Goal: Information Seeking & Learning: Check status

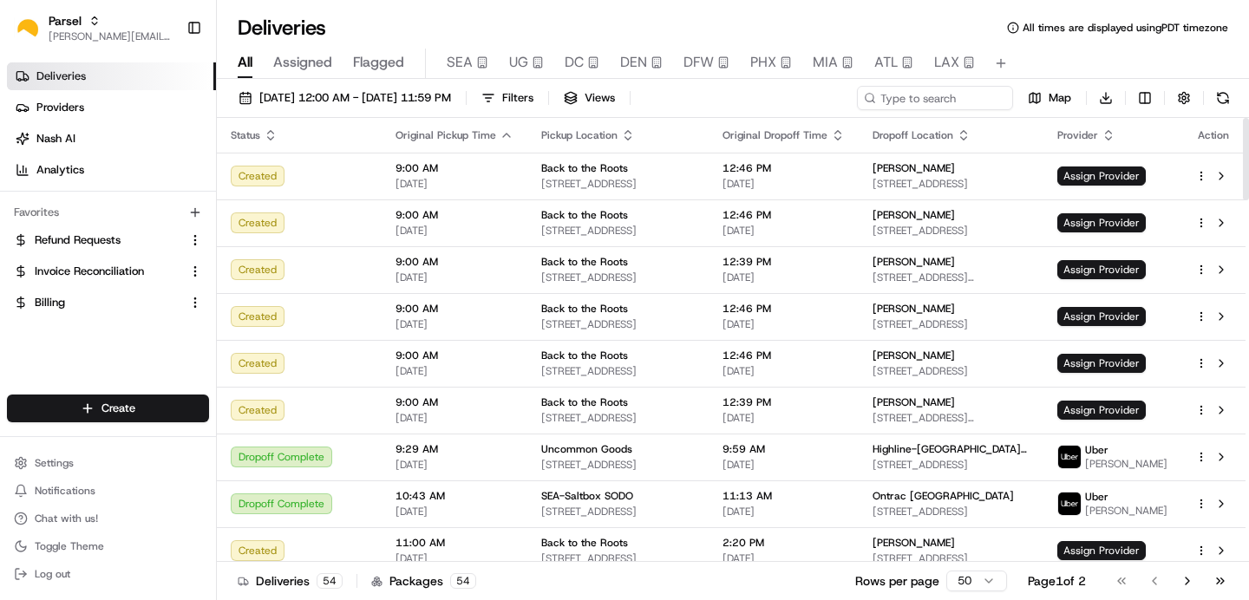
click at [306, 59] on span "Assigned" at bounding box center [302, 62] width 59 height 21
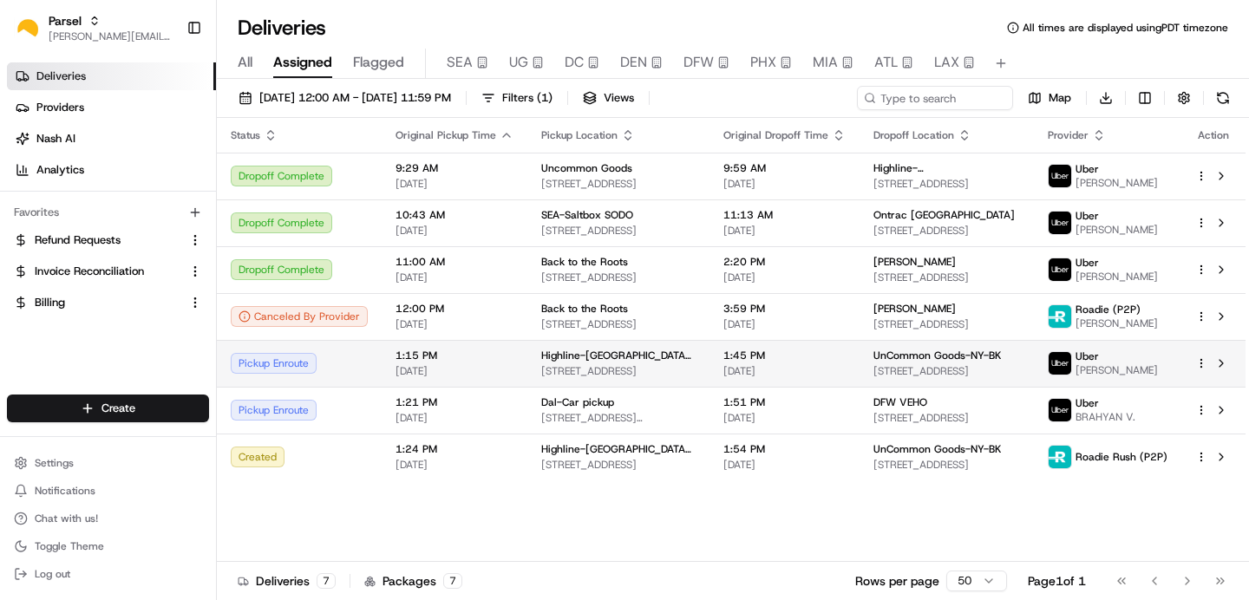
click at [1084, 371] on span "[PERSON_NAME]" at bounding box center [1117, 370] width 82 height 14
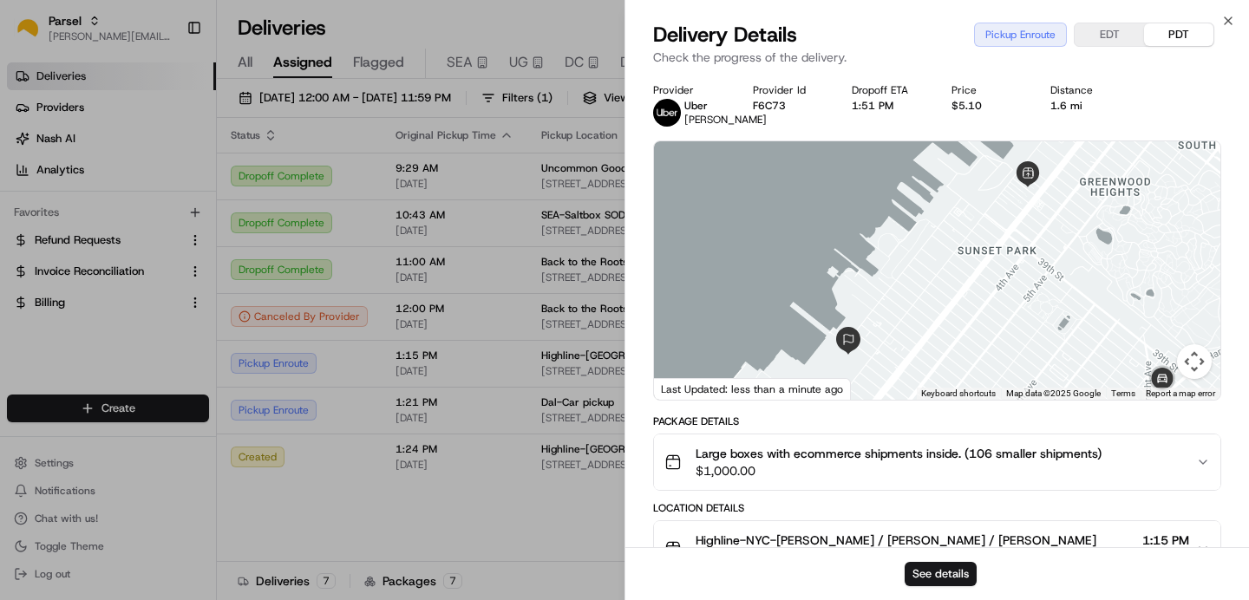
click at [902, 480] on span "$1,000.00" at bounding box center [899, 470] width 406 height 17
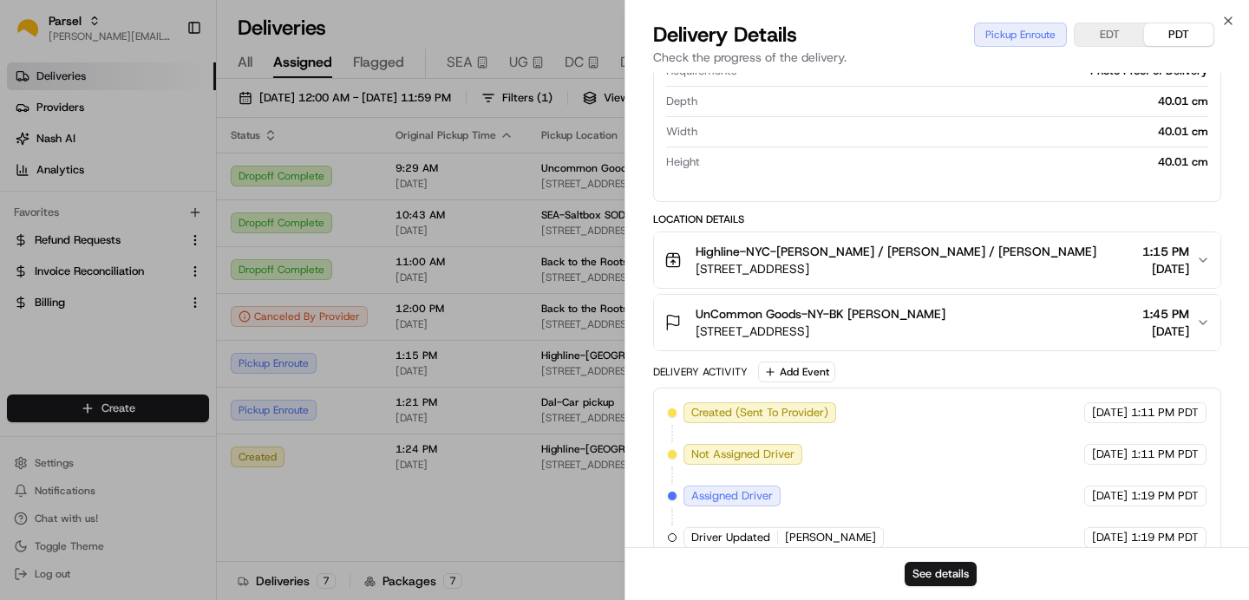
scroll to position [684, 0]
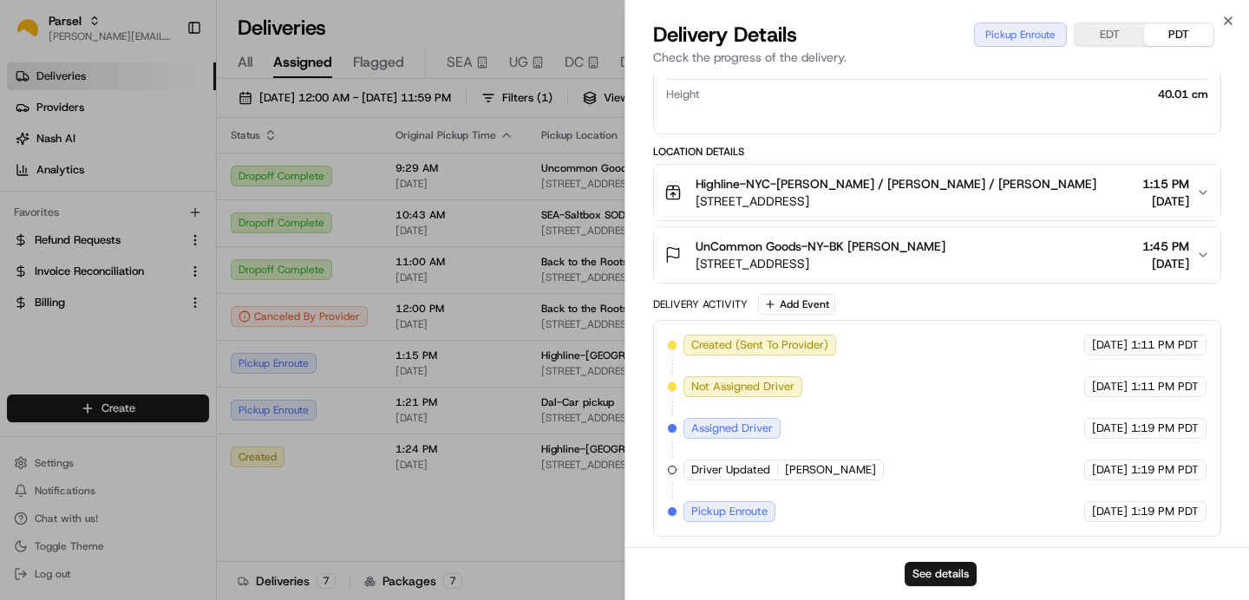
click at [973, 212] on button "Highline-NYC-[PERSON_NAME] / [PERSON_NAME] / [PERSON_NAME] [STREET_ADDRESS] 1:1…" at bounding box center [937, 193] width 566 height 56
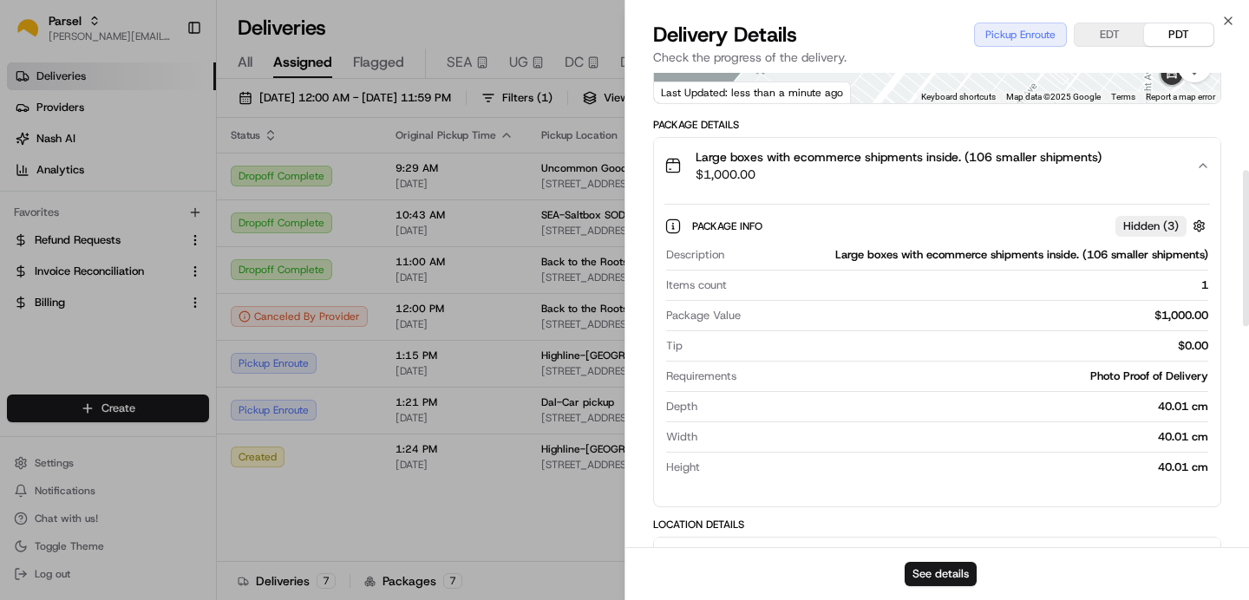
scroll to position [0, 0]
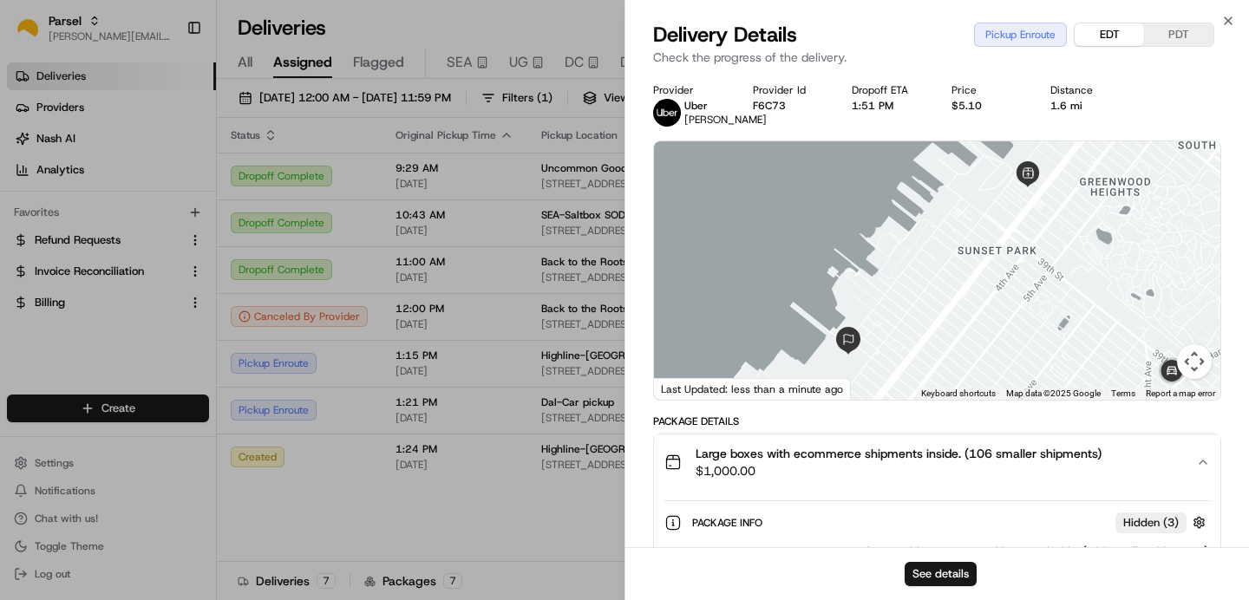
click at [1085, 41] on button "EDT" at bounding box center [1109, 34] width 69 height 23
click at [1179, 35] on button "PDT" at bounding box center [1178, 34] width 69 height 23
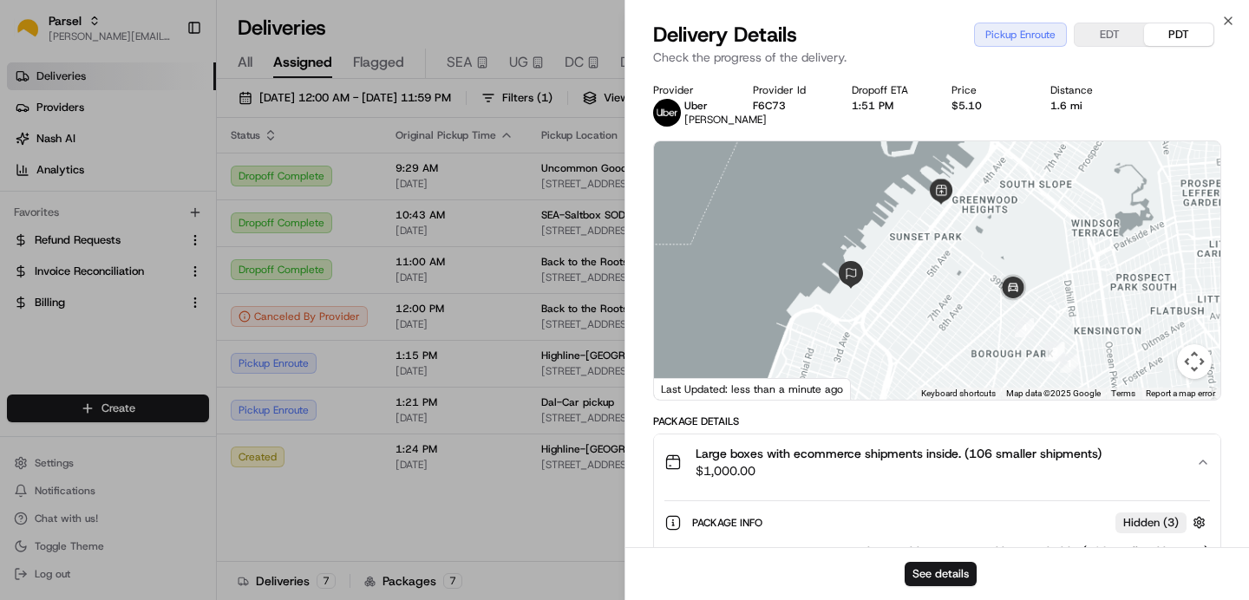
click at [903, 561] on div "See details" at bounding box center [937, 573] width 624 height 53
click at [914, 566] on button "See details" at bounding box center [941, 574] width 72 height 24
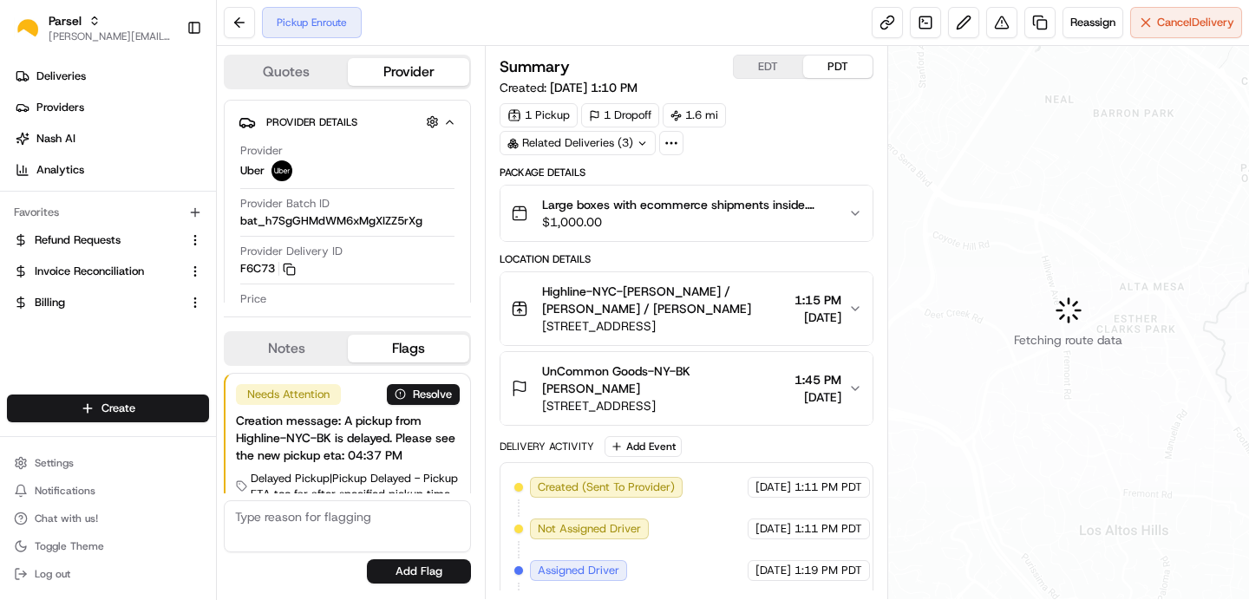
scroll to position [167, 0]
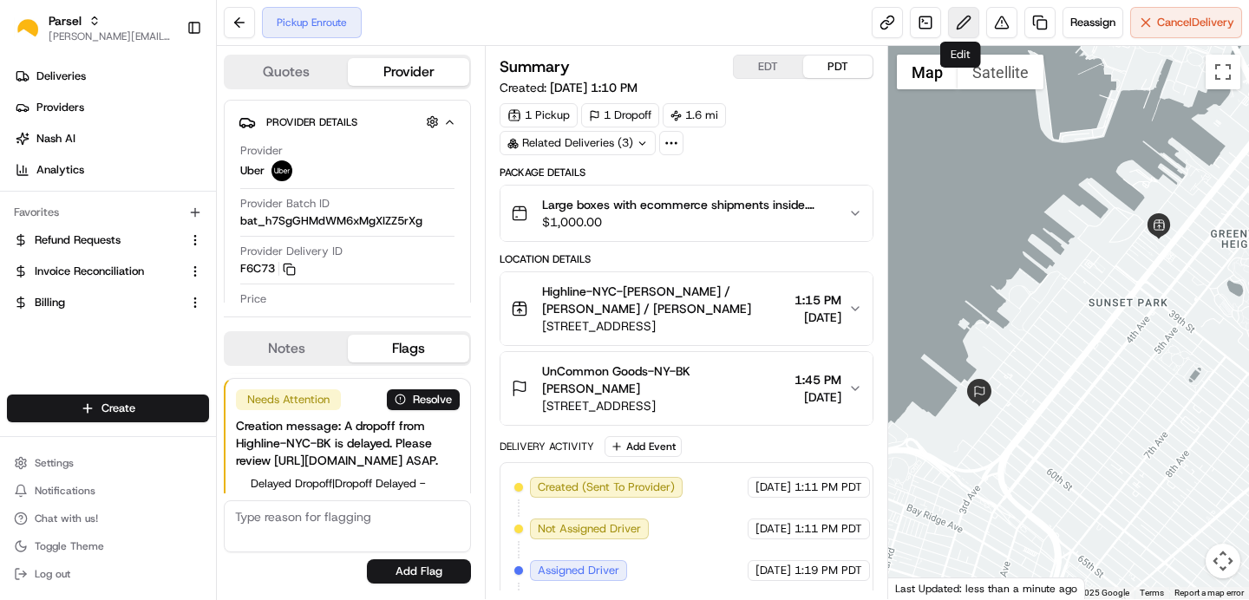
click at [968, 32] on button at bounding box center [963, 22] width 31 height 31
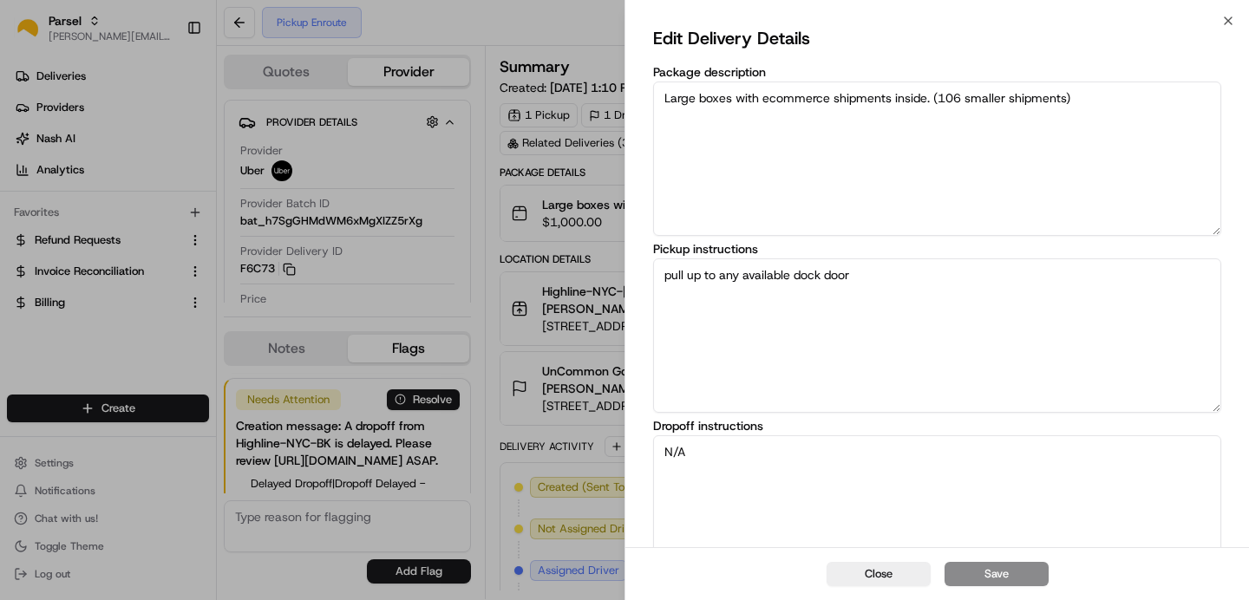
scroll to position [207, 0]
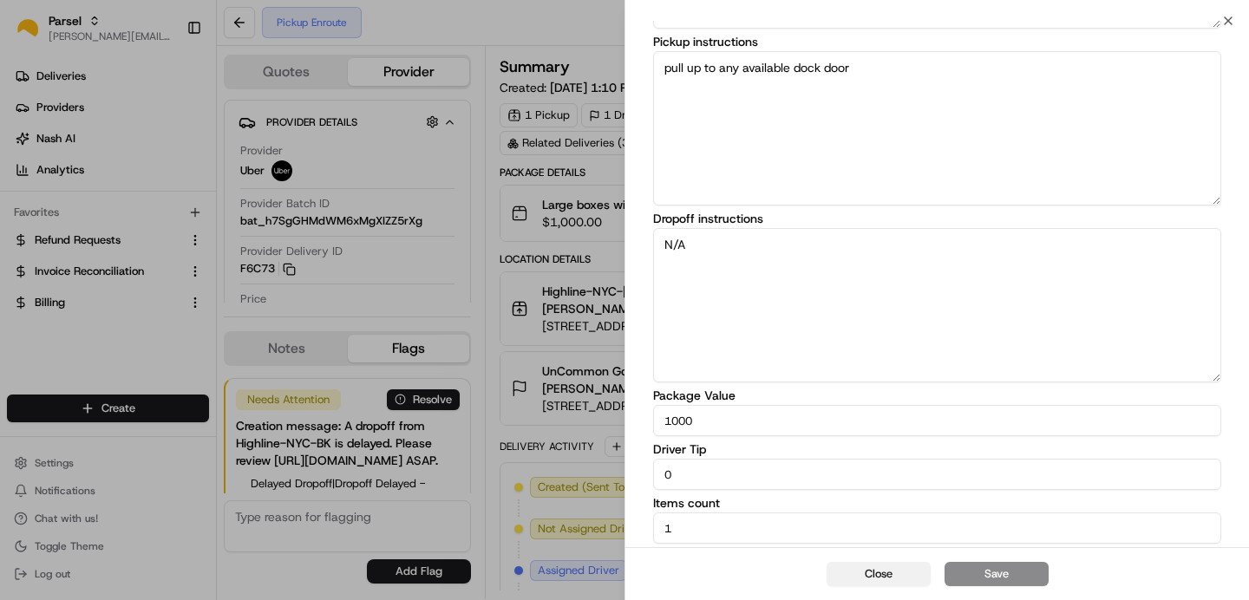
click at [841, 577] on button "Close" at bounding box center [879, 574] width 104 height 24
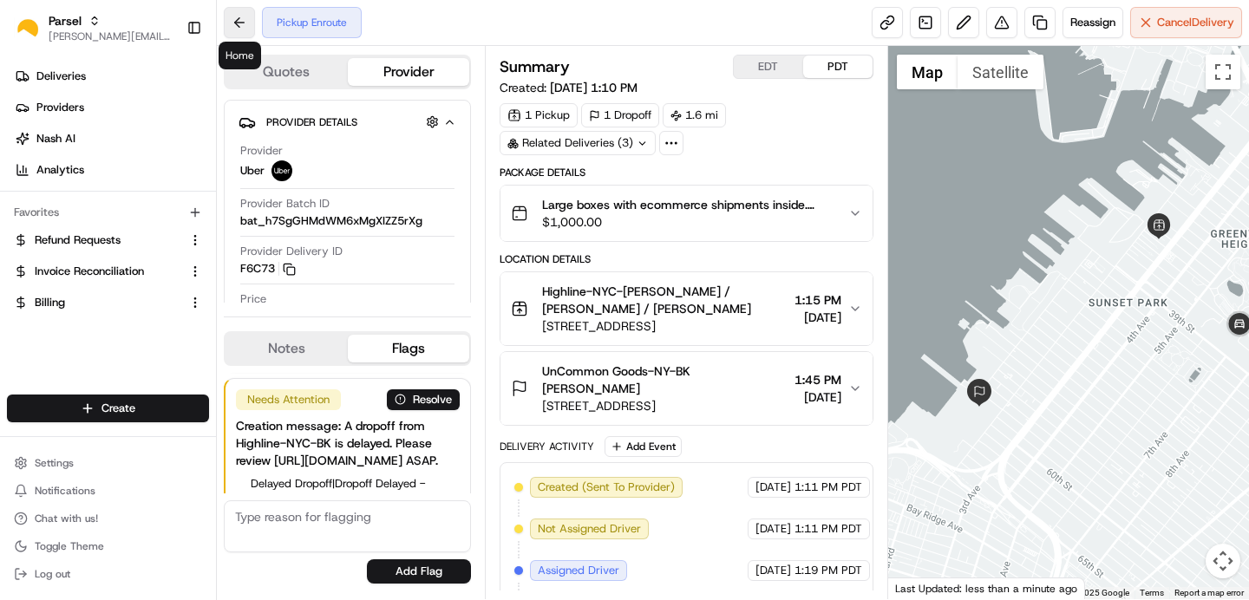
click at [233, 13] on button at bounding box center [239, 22] width 31 height 31
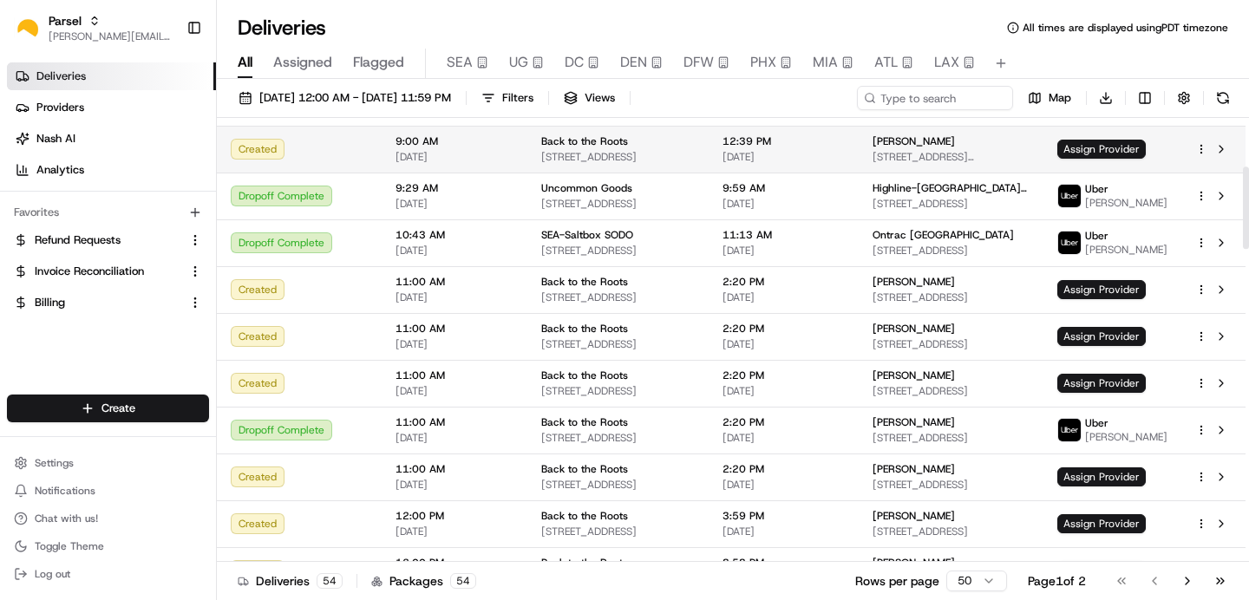
scroll to position [265, 0]
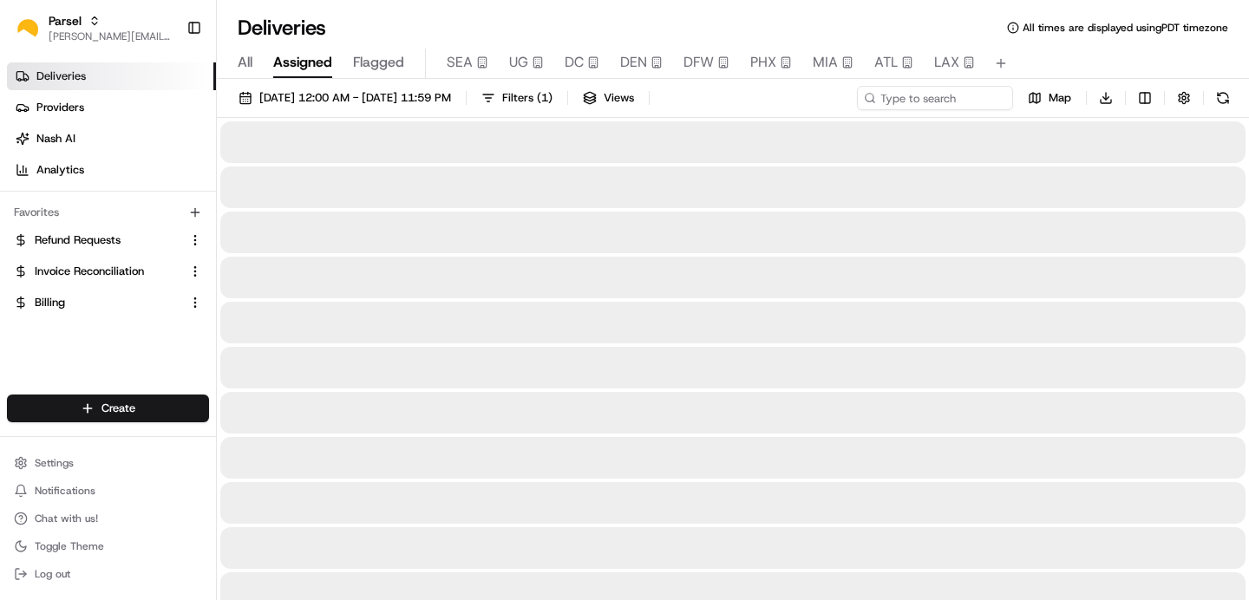
click at [317, 65] on span "Assigned" at bounding box center [302, 62] width 59 height 21
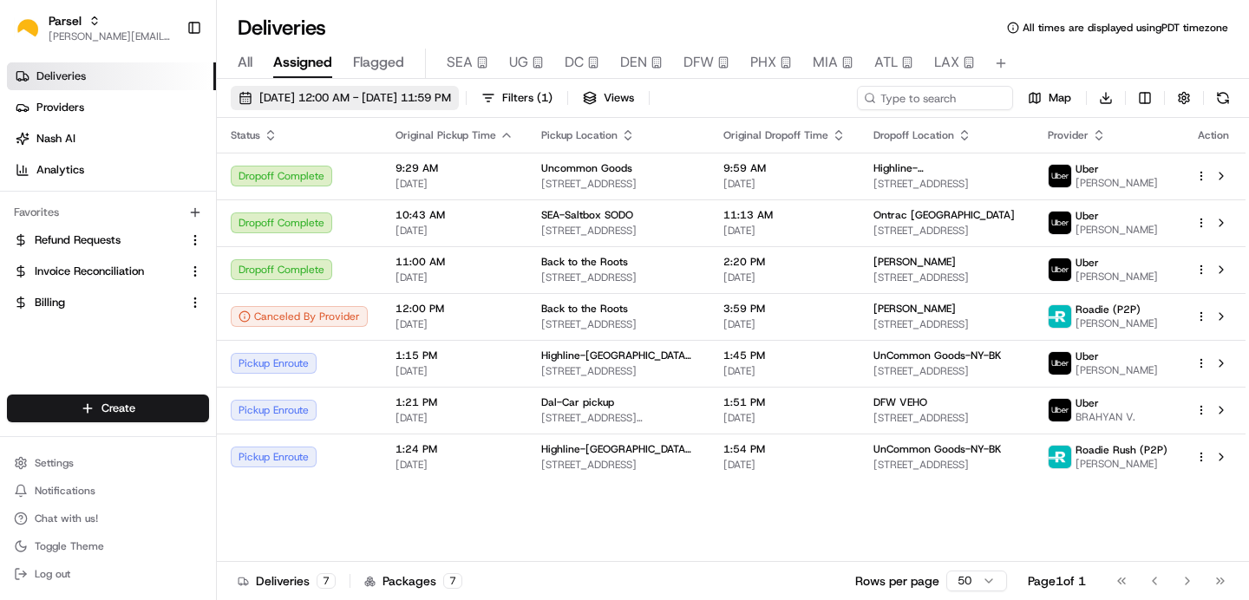
click at [451, 98] on span "[DATE] 12:00 AM - [DATE] 11:59 PM" at bounding box center [355, 98] width 192 height 16
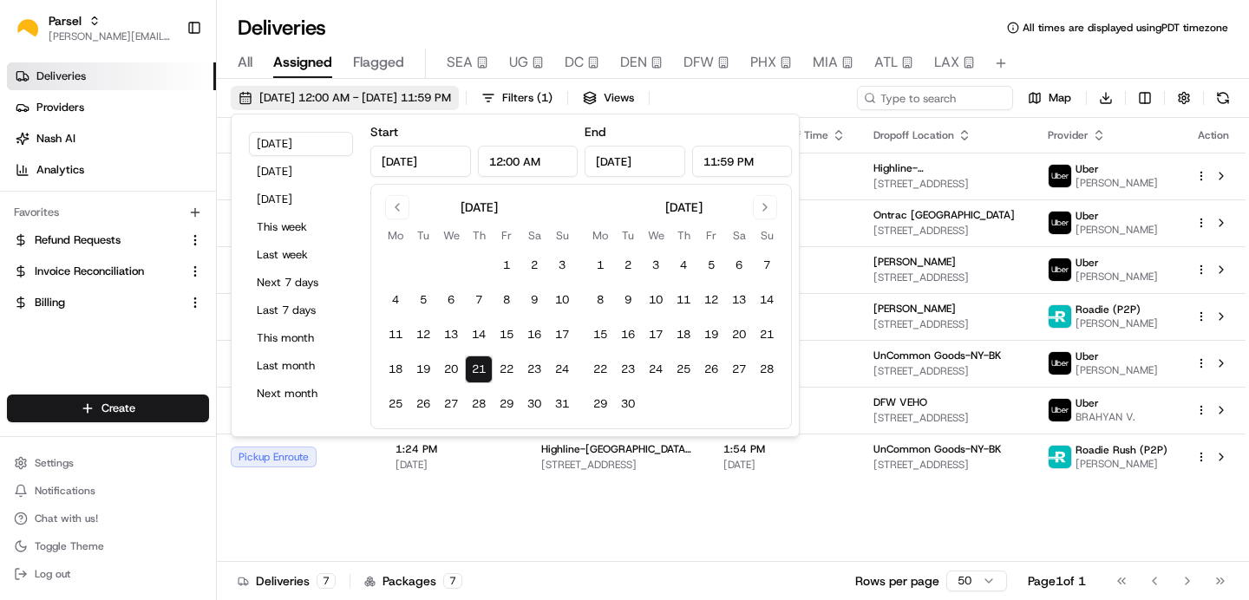
click at [451, 98] on span "[DATE] 12:00 AM - [DATE] 11:59 PM" at bounding box center [355, 98] width 192 height 16
